Goal: Information Seeking & Learning: Learn about a topic

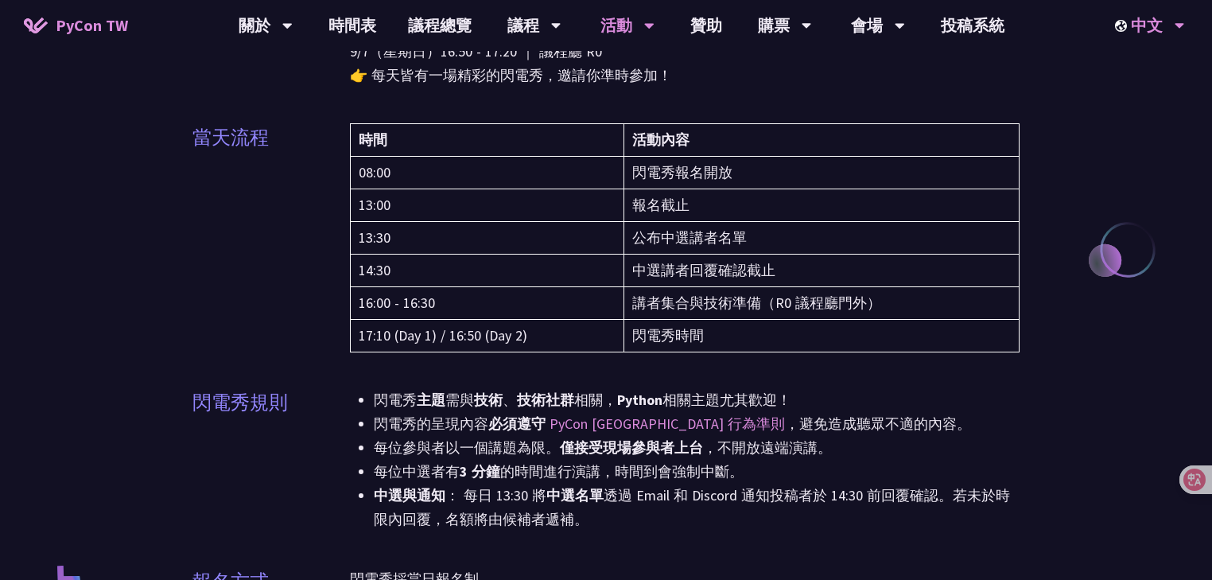
scroll to position [191, 0]
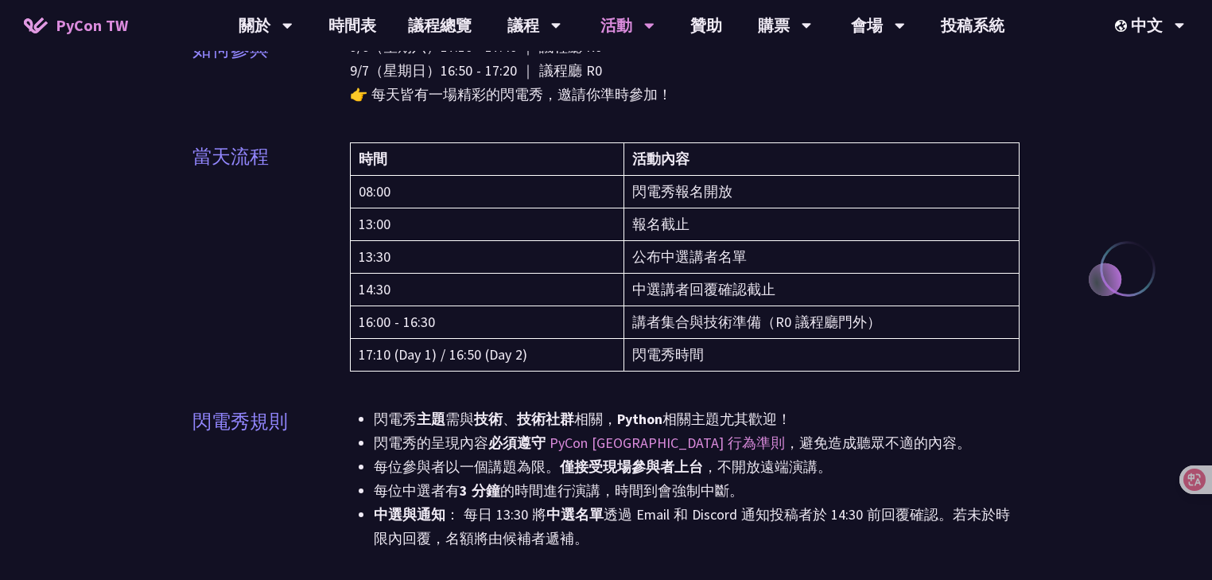
drag, startPoint x: 1149, startPoint y: 151, endPoint x: 1096, endPoint y: 189, distance: 65.1
drag, startPoint x: 1061, startPoint y: 113, endPoint x: 1017, endPoint y: 0, distance: 121.1
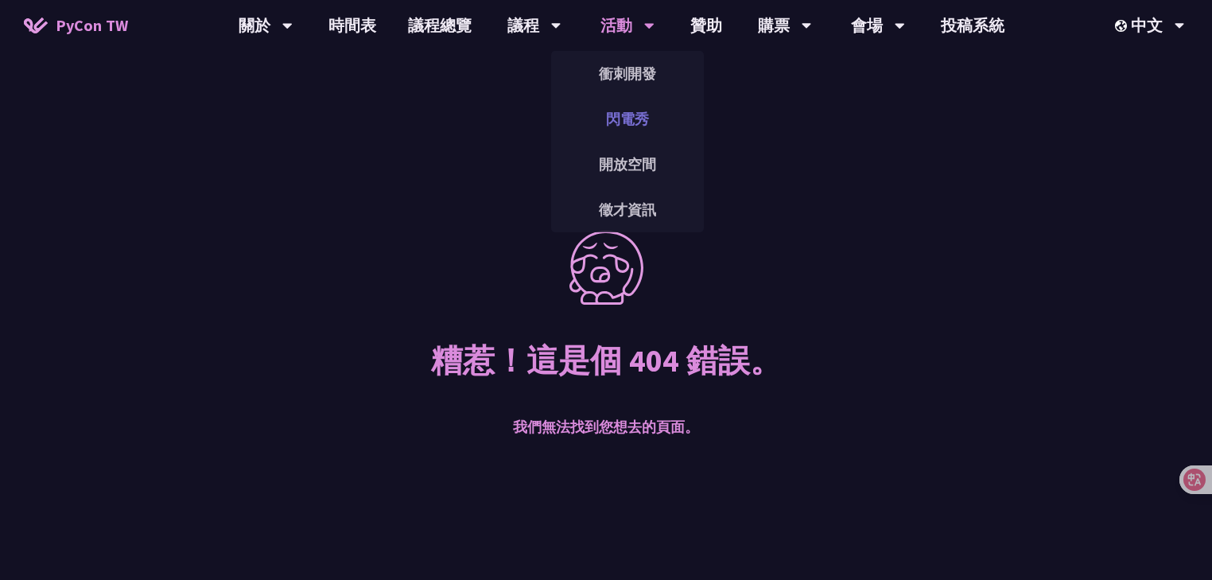
click at [632, 110] on link "閃電秀" at bounding box center [627, 118] width 153 height 37
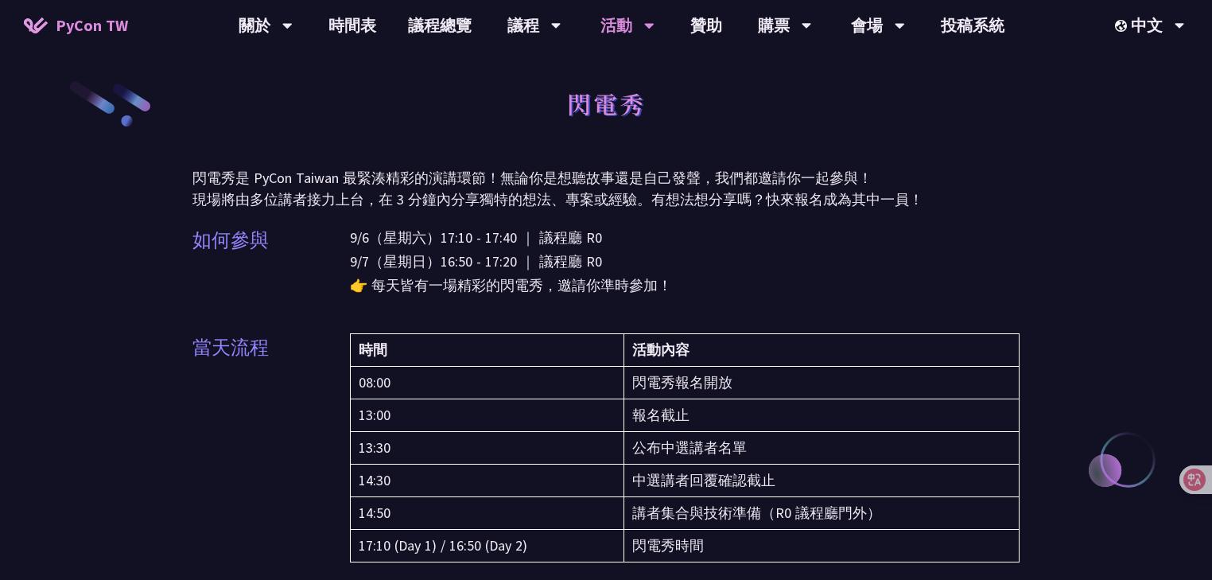
click at [714, 124] on div "閃電秀" at bounding box center [605, 122] width 827 height 84
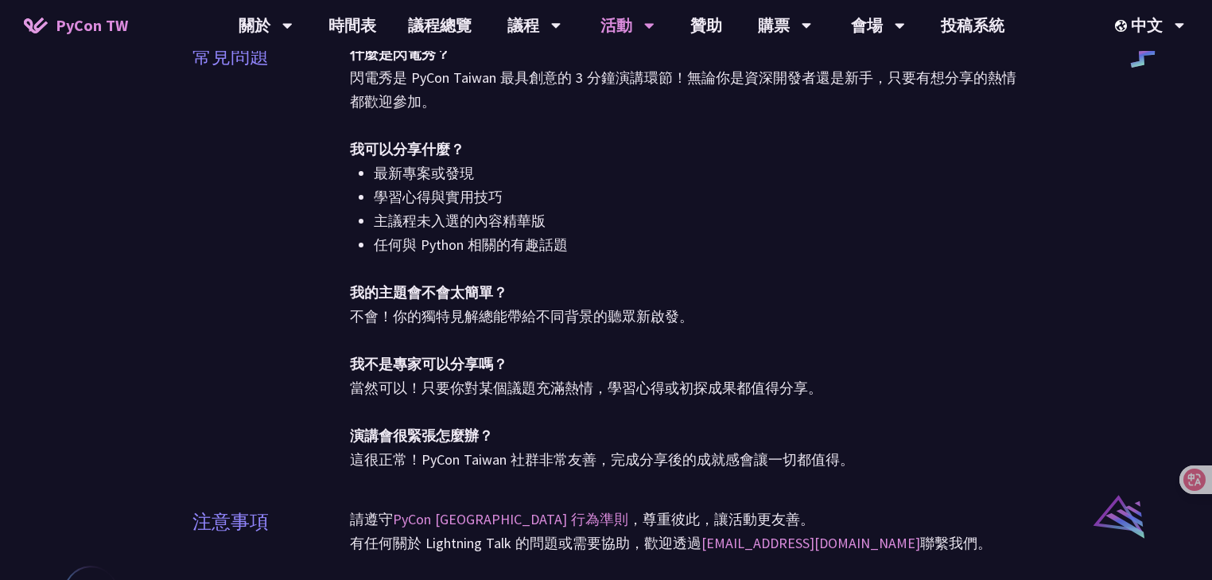
scroll to position [891, 0]
click at [724, 205] on li "學習心得與實用技巧" at bounding box center [697, 197] width 646 height 24
click at [753, 286] on div "什麼是閃電秀？ 閃電秀是 PyCon Taiwan 最具創意的 3 分鐘演講環節！無論你是資深開發者還是新手，只要有想分享的熱情都歡迎參加。 我可以分享什麼？…" at bounding box center [685, 265] width 670 height 449
